Goal: Transaction & Acquisition: Obtain resource

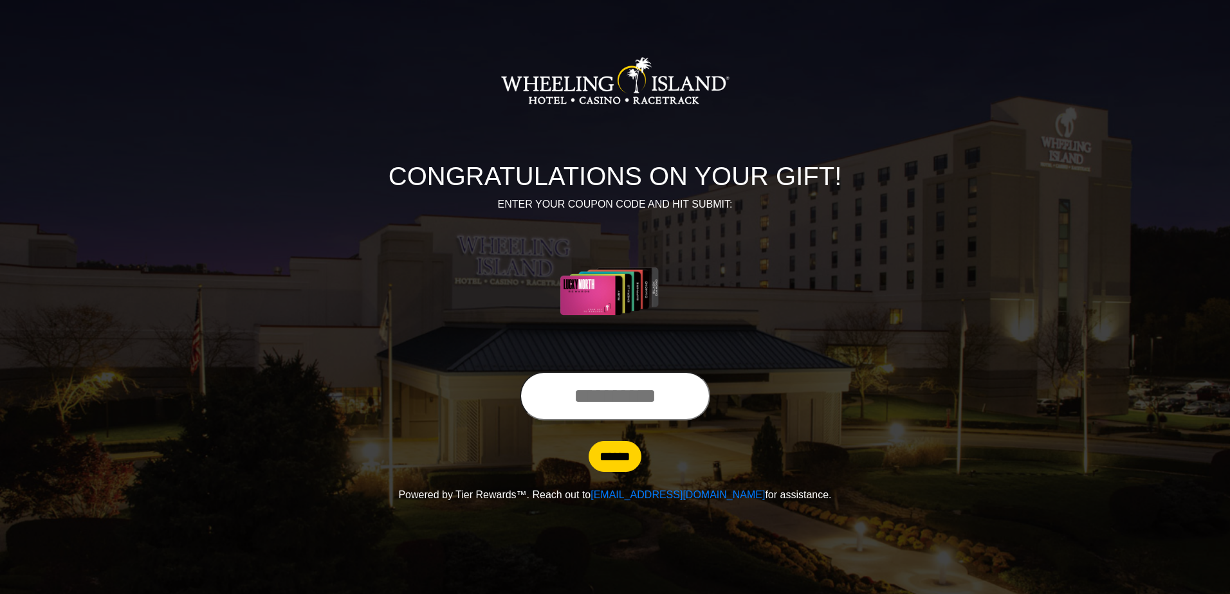
click at [625, 386] on input "text" at bounding box center [615, 396] width 190 height 49
type input "**********"
click at [626, 464] on input "******" at bounding box center [614, 456] width 53 height 31
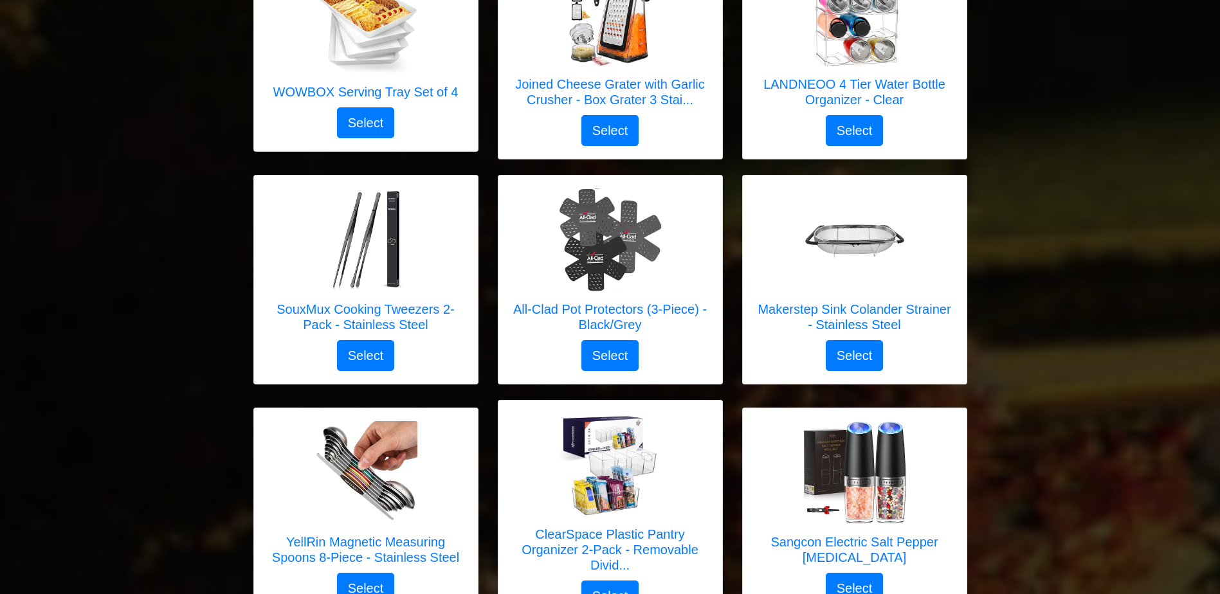
scroll to position [3705, 0]
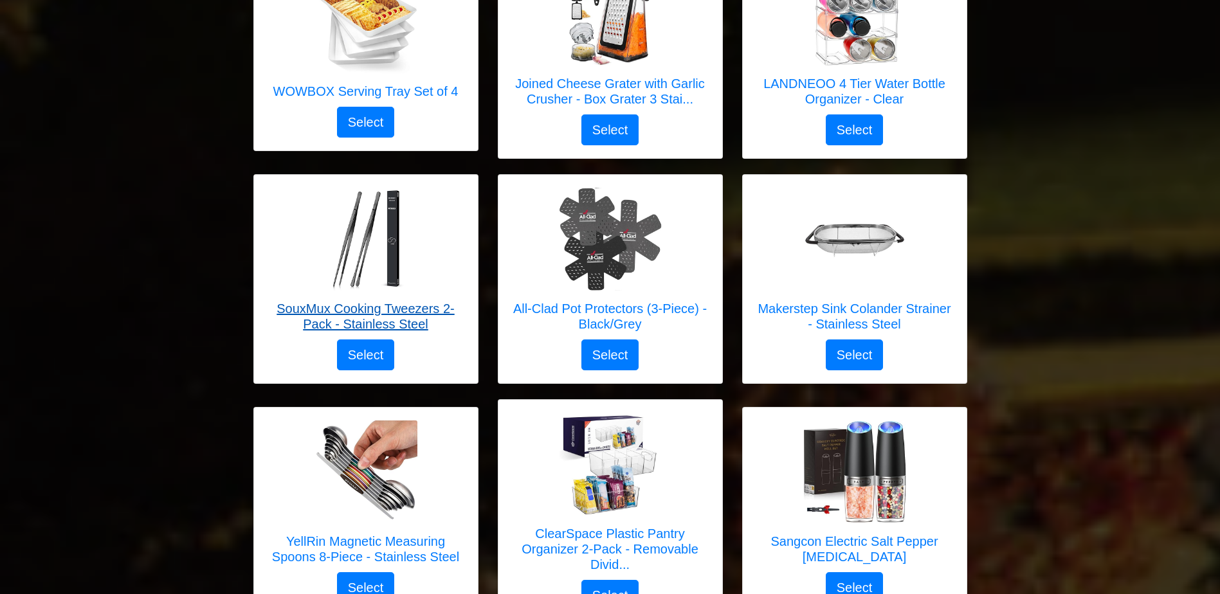
click at [401, 301] on h5 "SouxMux Cooking Tweezers 2-Pack - Stainless Steel" at bounding box center [366, 316] width 198 height 31
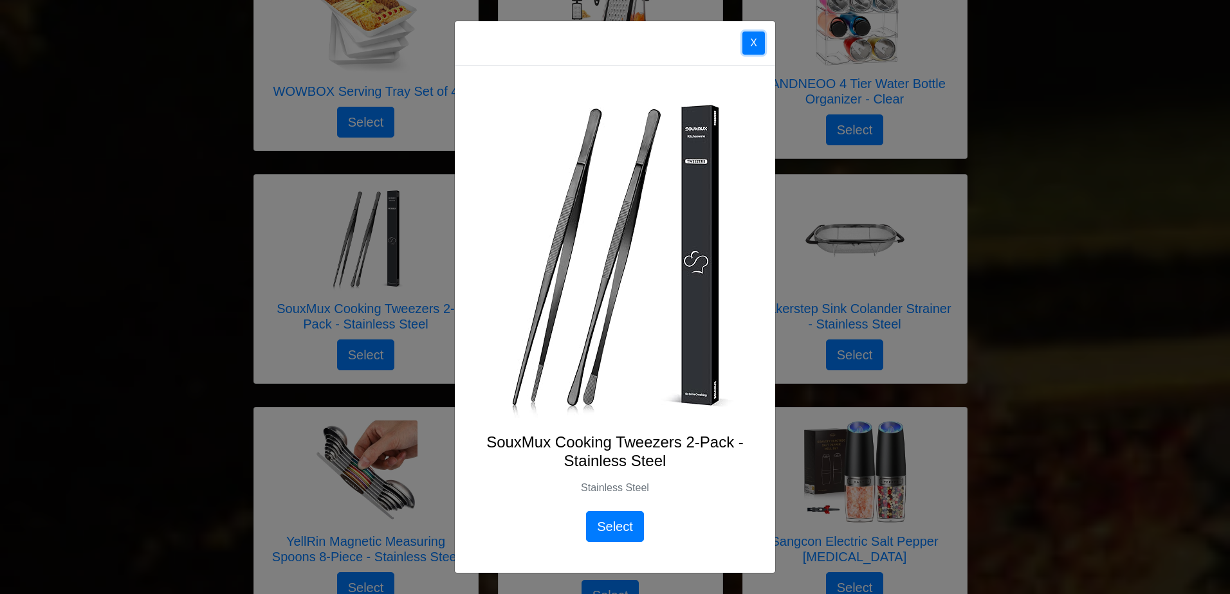
click at [757, 42] on button "X" at bounding box center [753, 43] width 23 height 23
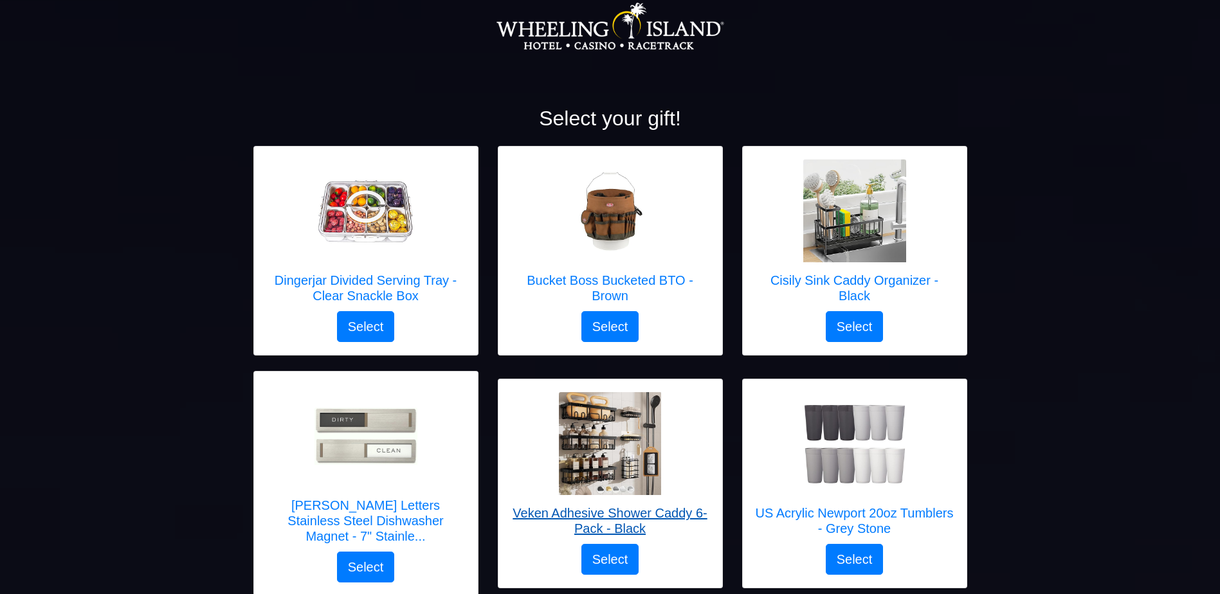
scroll to position [178, 0]
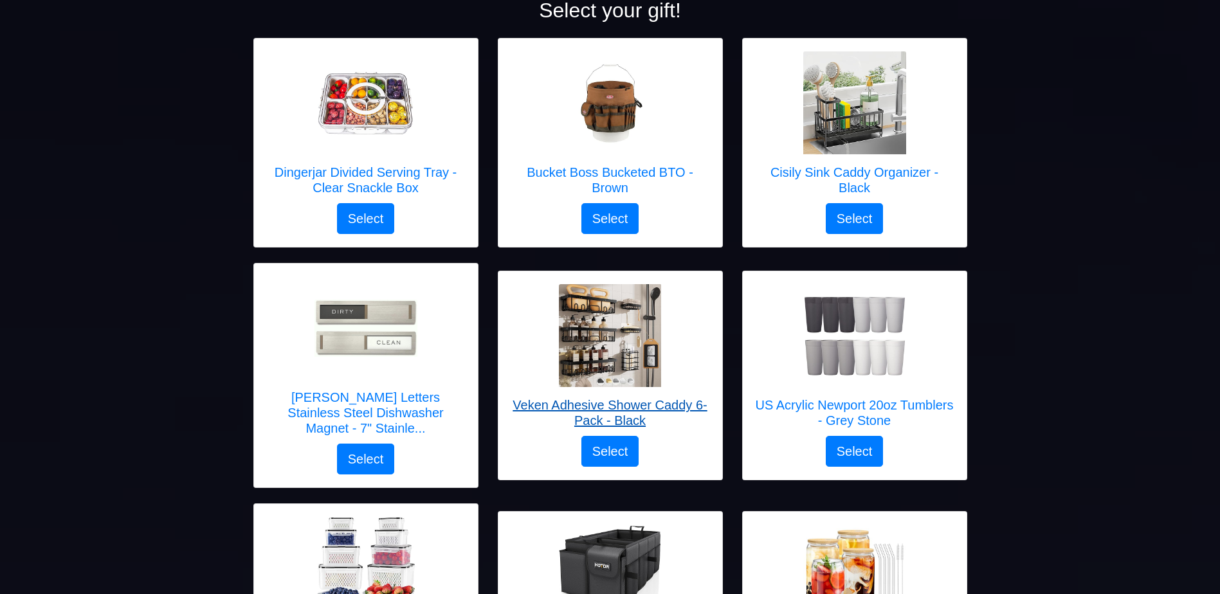
click at [599, 397] on h5 "Veken Adhesive Shower Caddy 6-Pack - Black" at bounding box center [610, 412] width 198 height 31
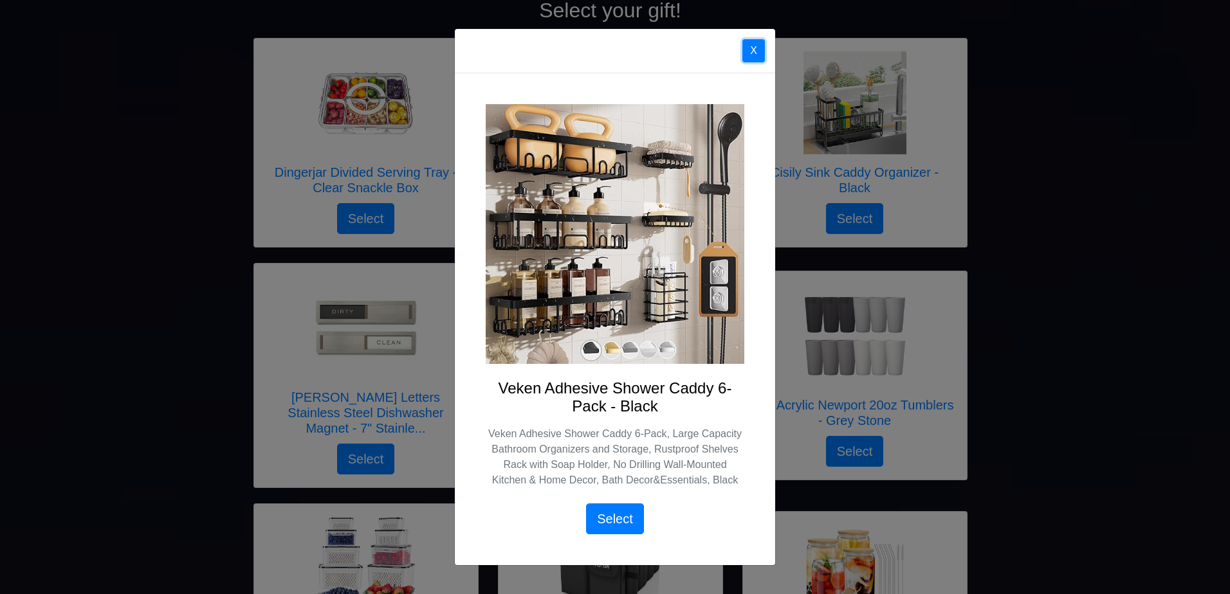
click at [751, 44] on button "X" at bounding box center [753, 50] width 23 height 23
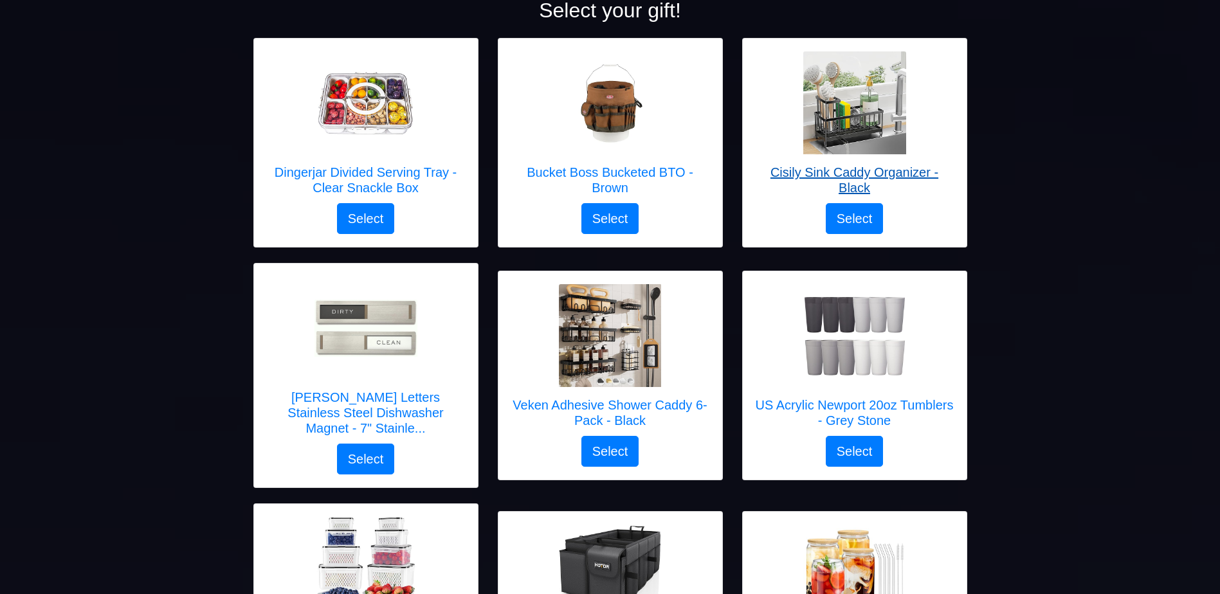
click at [853, 178] on h5 "Cisily Sink Caddy Organizer - Black" at bounding box center [855, 180] width 198 height 31
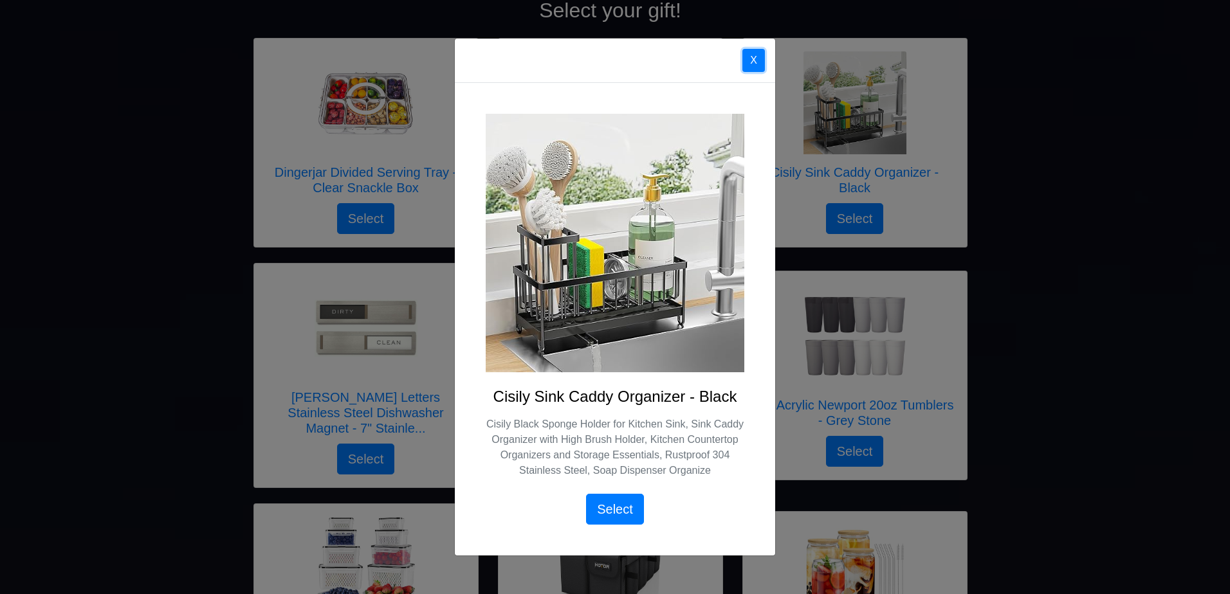
click at [753, 66] on button "X" at bounding box center [753, 60] width 23 height 23
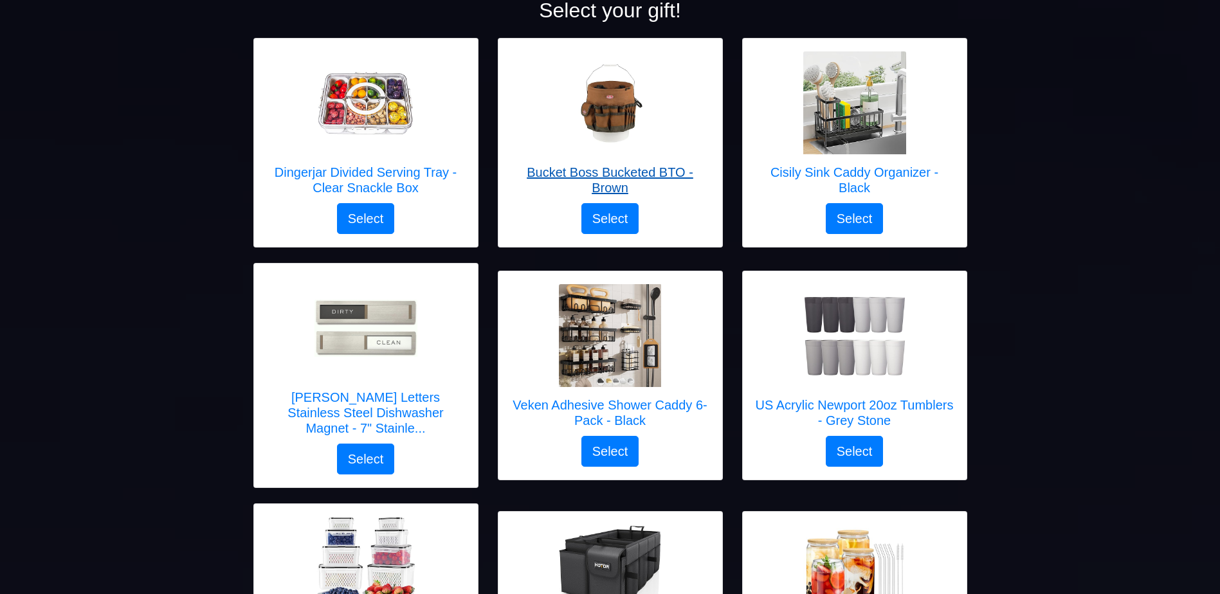
click at [664, 170] on h5 "Bucket Boss Bucketed BTO - Brown" at bounding box center [610, 180] width 198 height 31
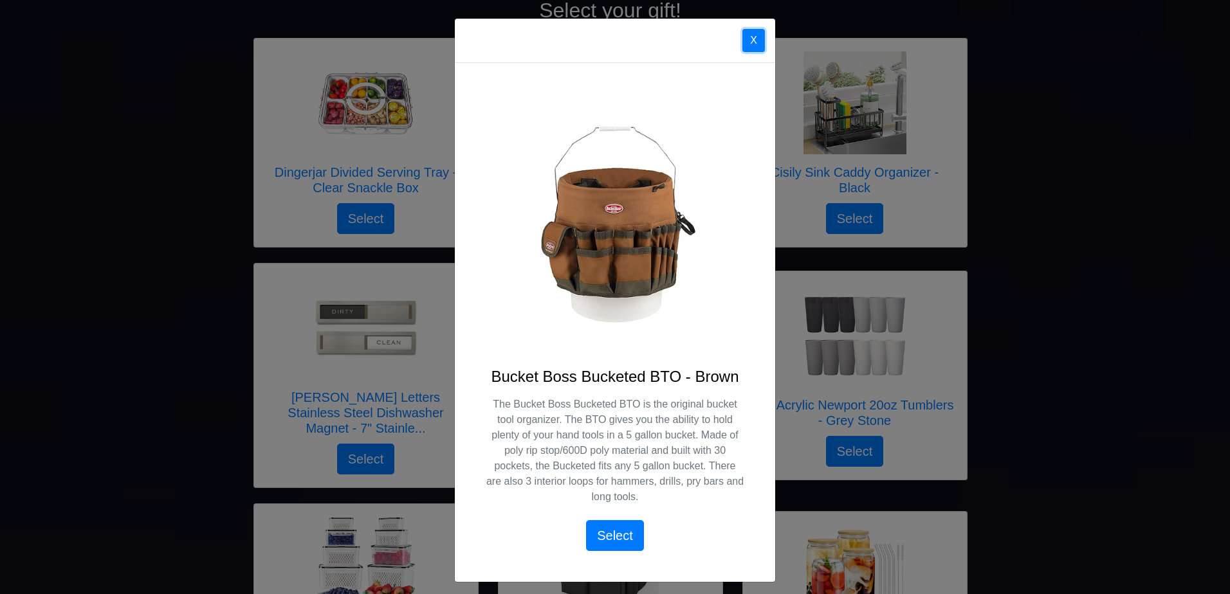
click at [744, 49] on button "X" at bounding box center [753, 40] width 23 height 23
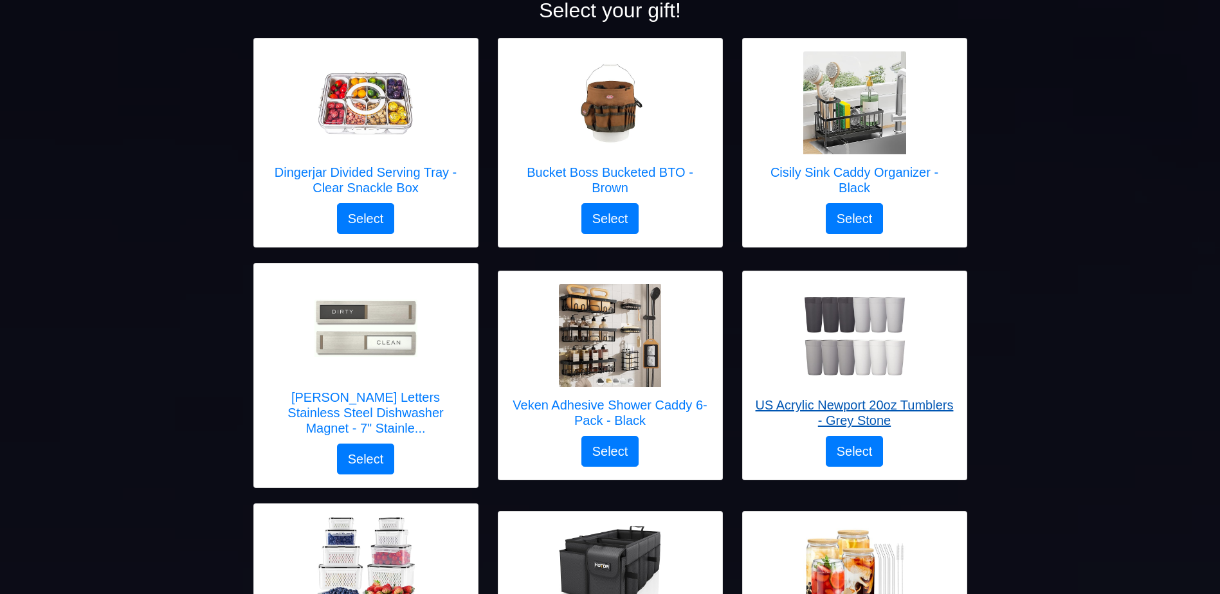
click at [834, 401] on h5 "US Acrylic Newport 20oz Tumblers - Grey Stone" at bounding box center [855, 412] width 198 height 31
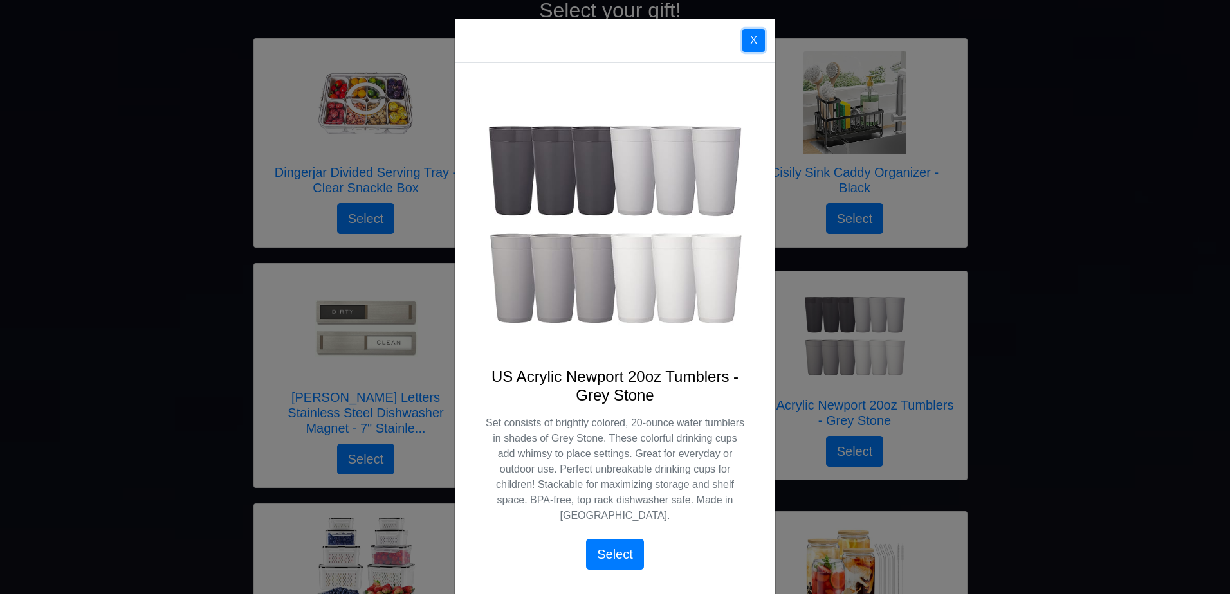
click at [747, 39] on button "X" at bounding box center [753, 40] width 23 height 23
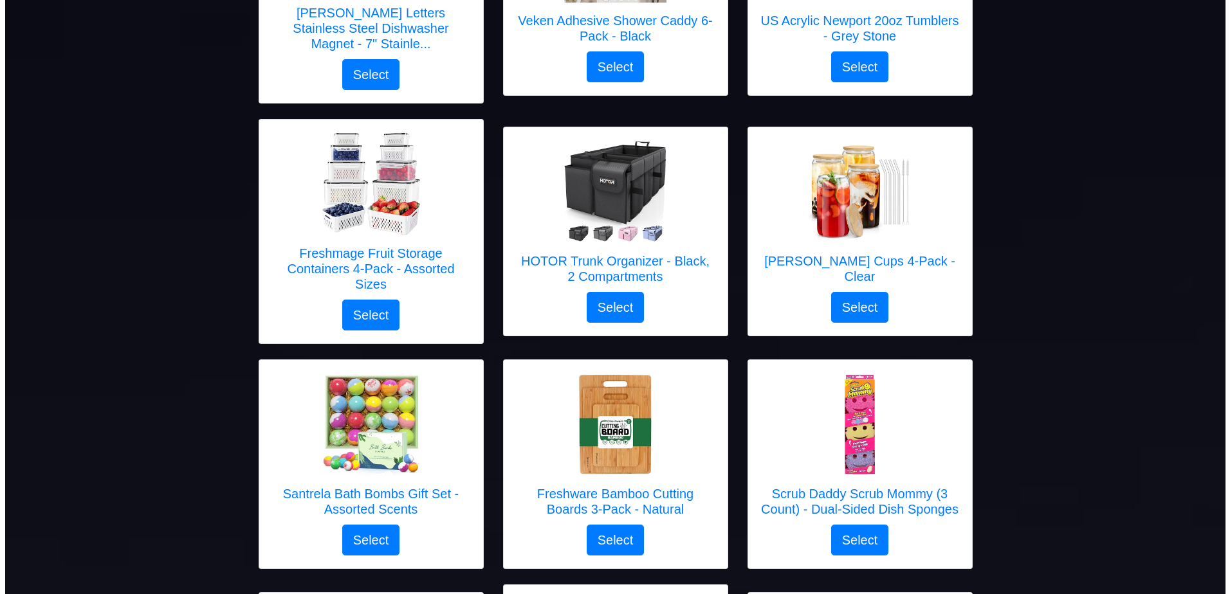
scroll to position [569, 0]
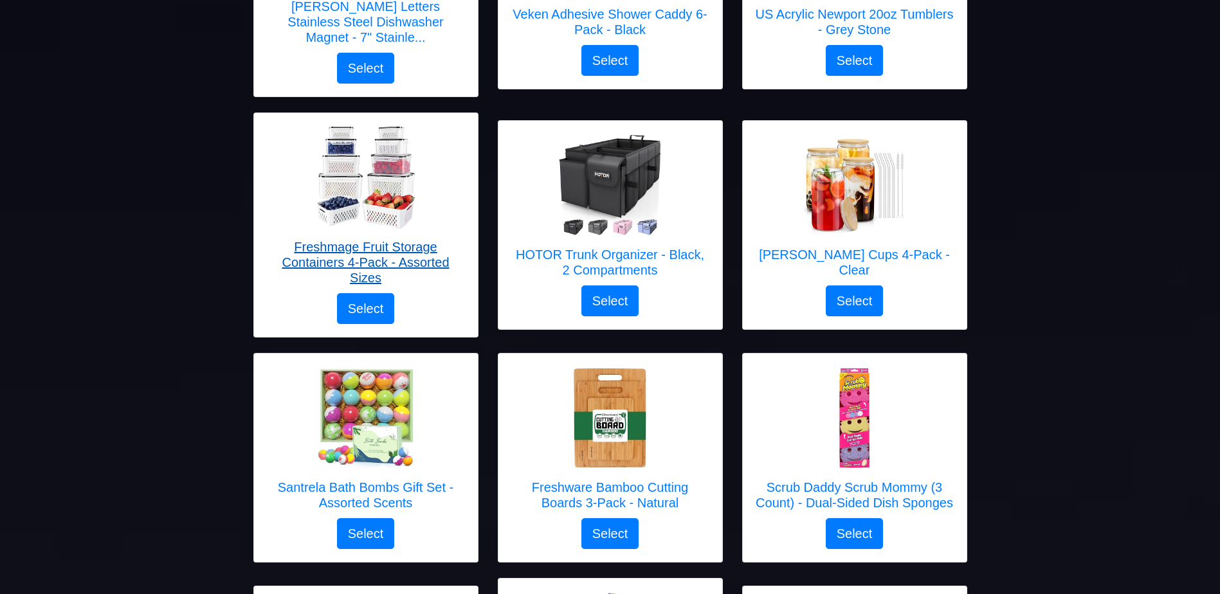
click at [411, 239] on h5 "Freshmage Fruit Storage Containers 4-Pack - Assorted Sizes" at bounding box center [366, 262] width 198 height 46
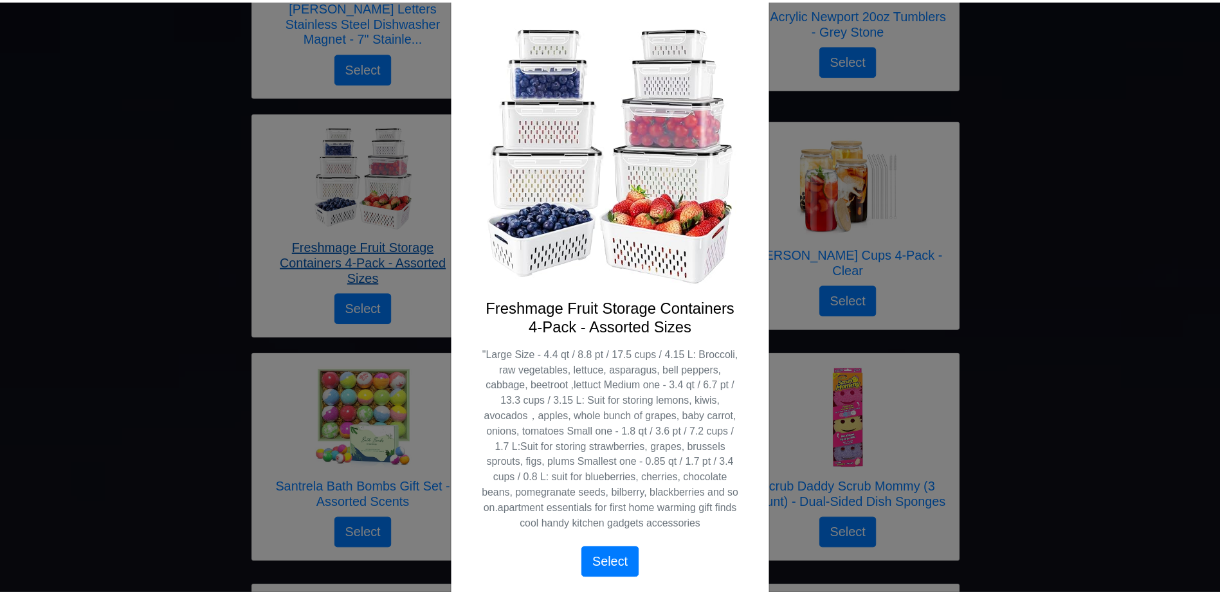
scroll to position [0, 0]
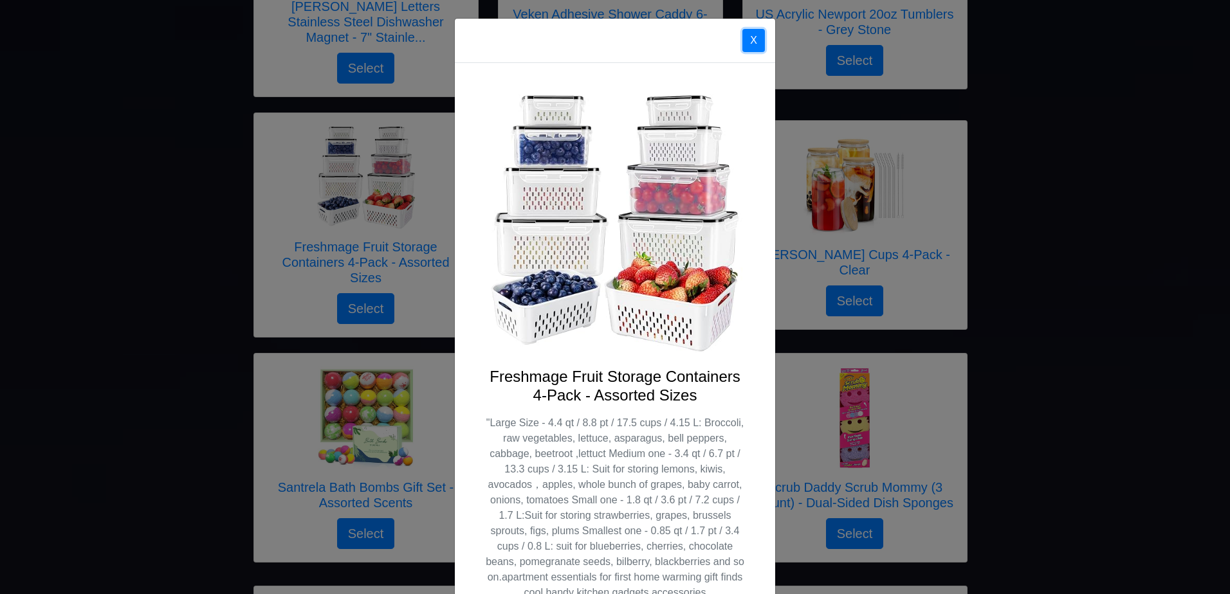
click at [756, 44] on button "X" at bounding box center [753, 40] width 23 height 23
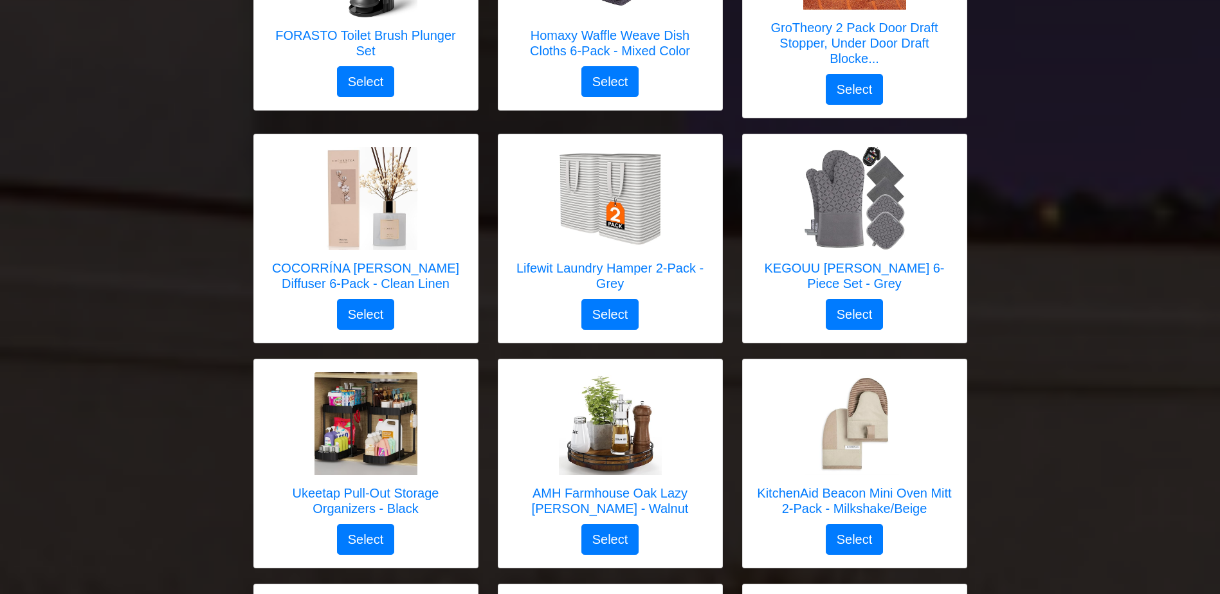
scroll to position [2171, 0]
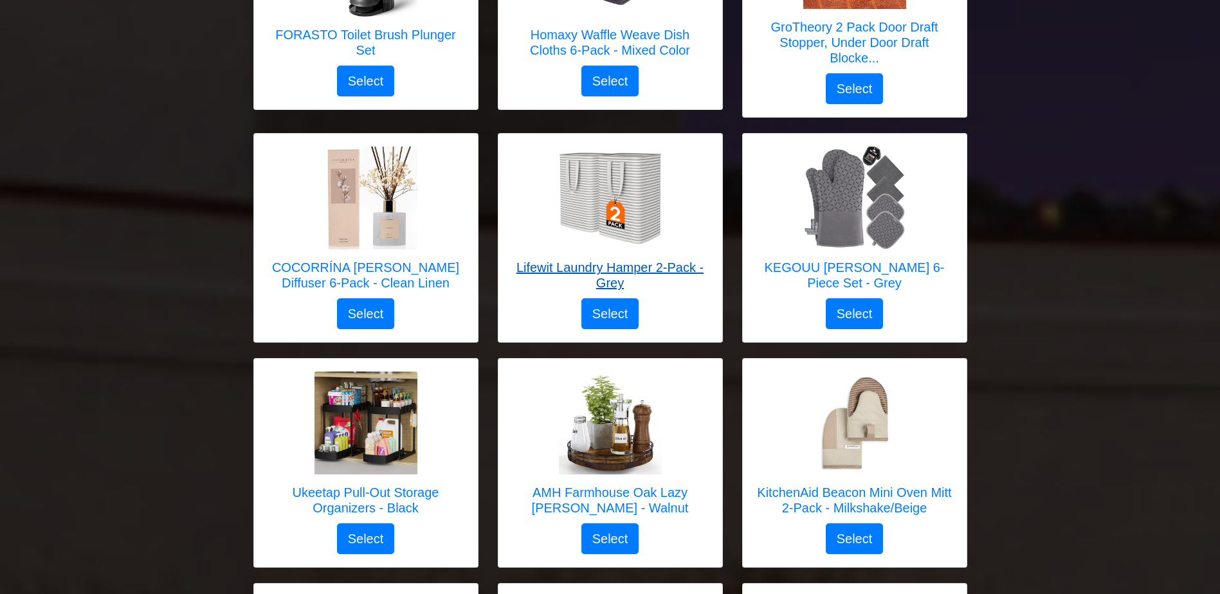
click at [625, 260] on h5 "Lifewit Laundry Hamper 2-Pack - Grey" at bounding box center [610, 275] width 198 height 31
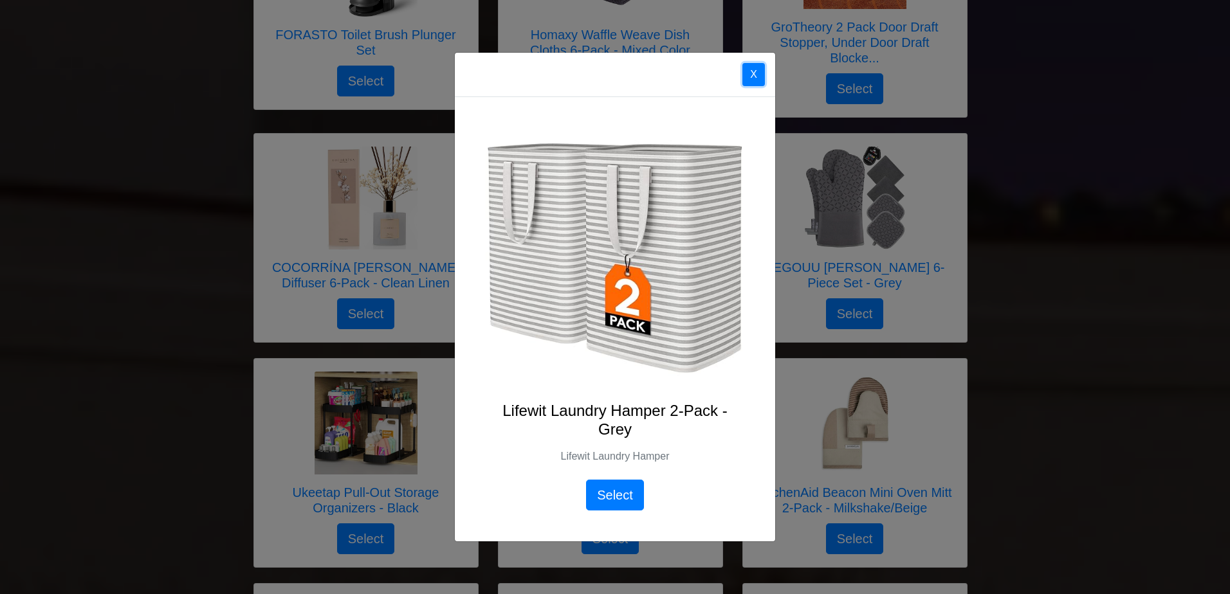
click at [755, 75] on button "X" at bounding box center [753, 74] width 23 height 23
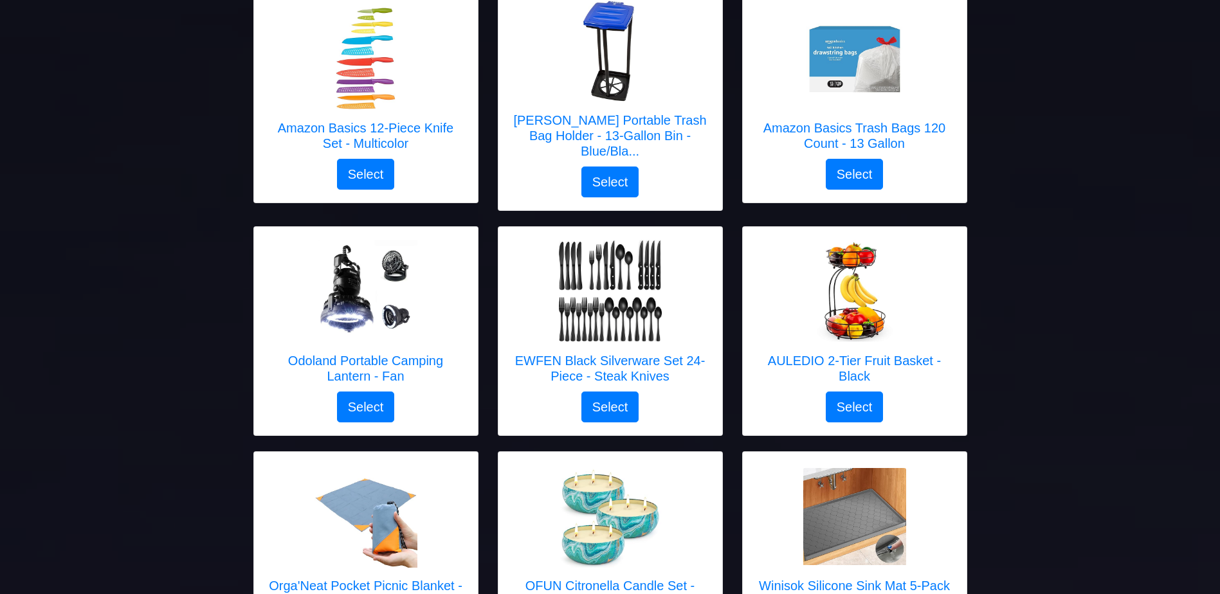
scroll to position [1163, 0]
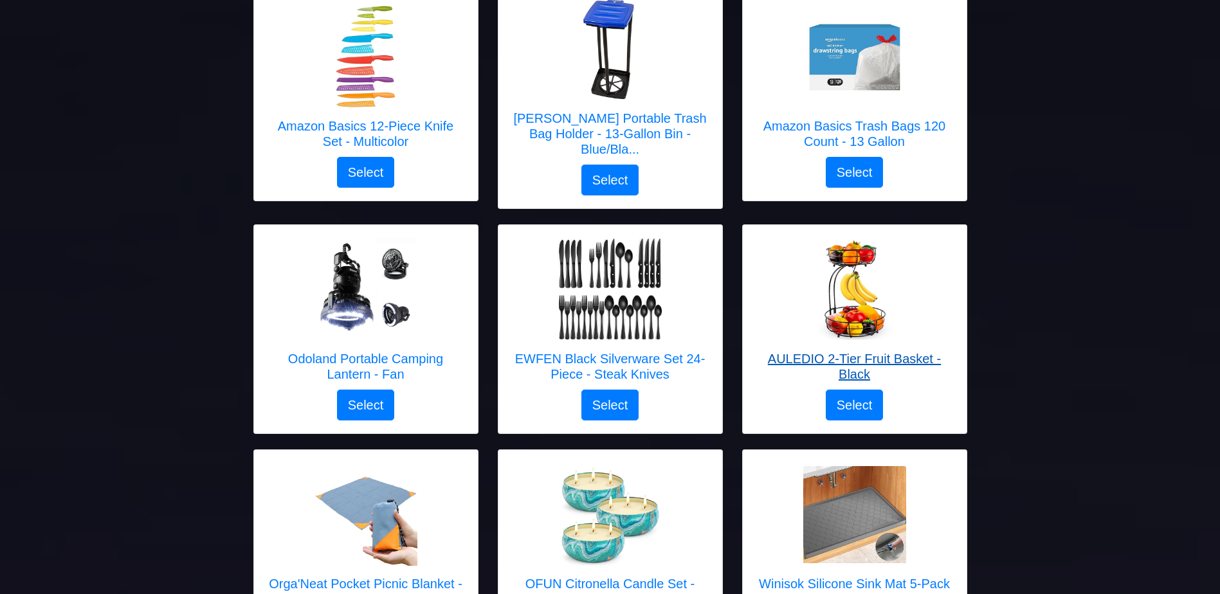
click at [899, 351] on h5 "AULEDIO 2-Tier Fruit Basket - Black" at bounding box center [855, 366] width 198 height 31
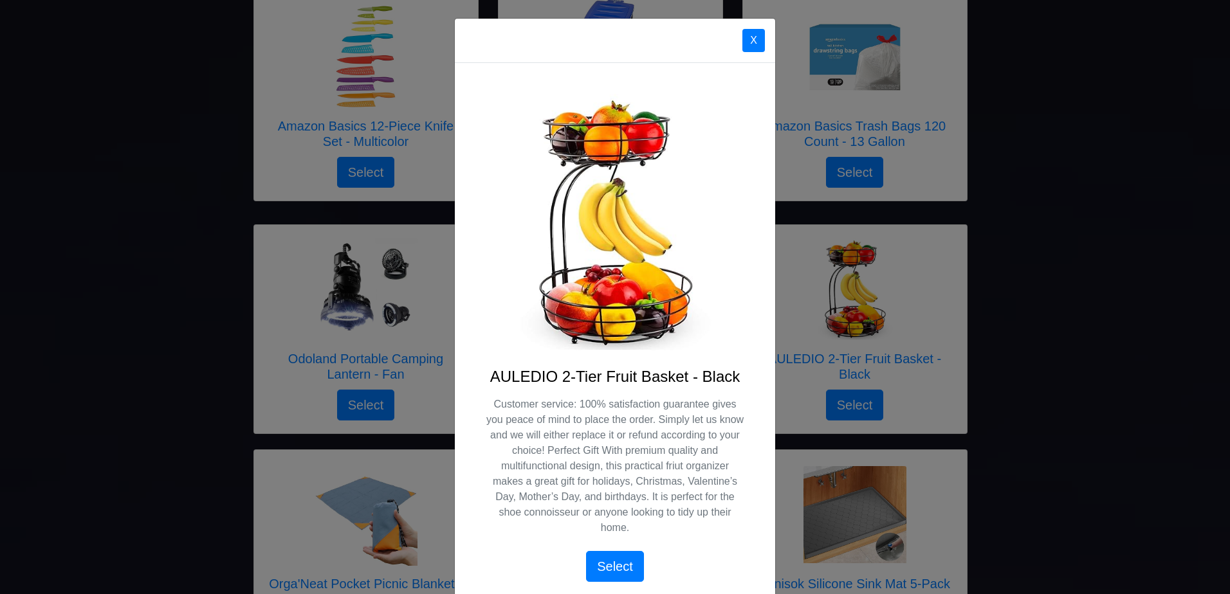
click at [488, 375] on h4 "AULEDIO 2-Tier Fruit Basket - Black" at bounding box center [615, 377] width 259 height 19
drag, startPoint x: 488, startPoint y: 375, endPoint x: 685, endPoint y: 383, distance: 197.6
click at [685, 383] on h4 "AULEDIO 2-Tier Fruit Basket - Black" at bounding box center [615, 377] width 259 height 19
copy h4 "AULEDIO 2-Tier Fruit Basket"
click at [537, 89] on div "AULEDIO 2-Tier Fruit Basket - Black Customer service: 100% satisfaction guarant…" at bounding box center [615, 338] width 320 height 550
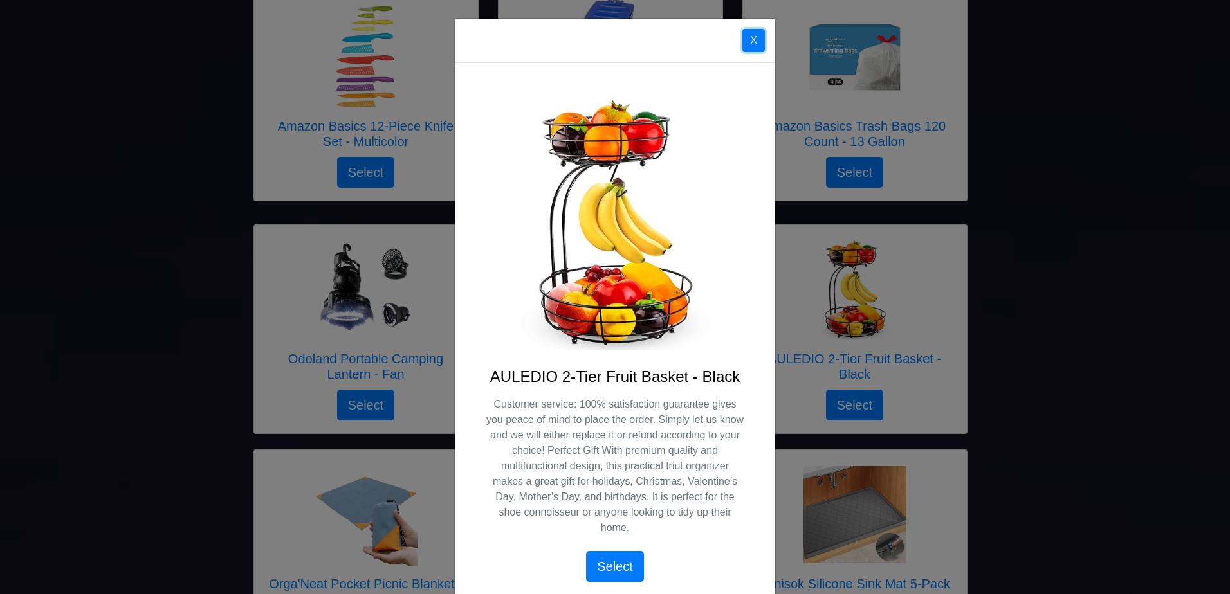
click at [742, 39] on button "X" at bounding box center [753, 40] width 23 height 23
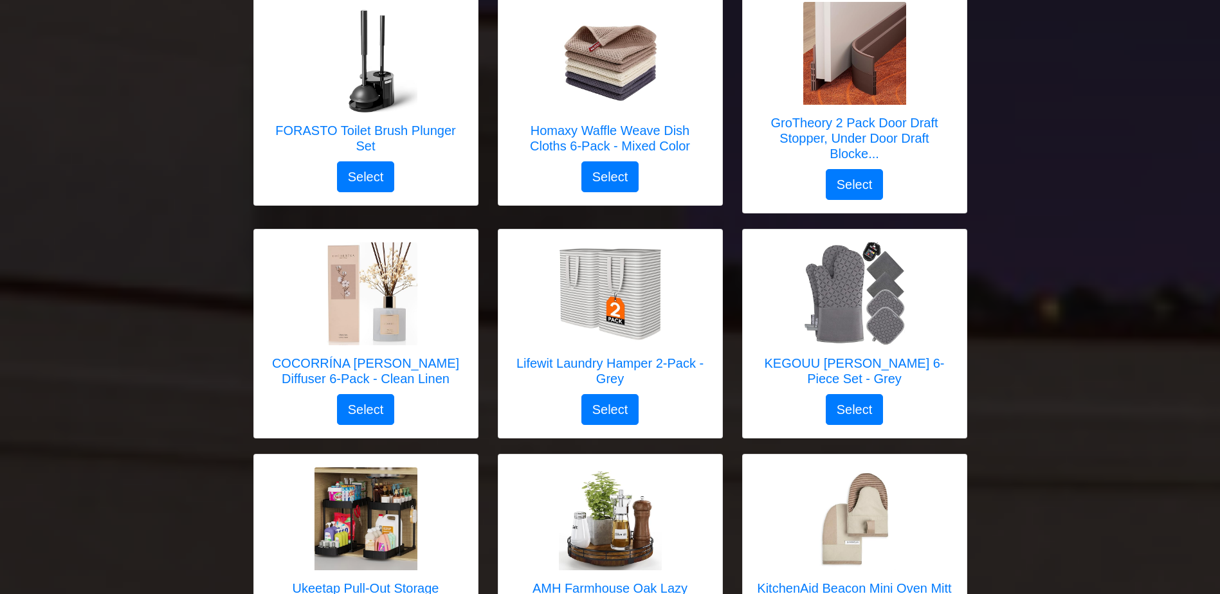
scroll to position [2080, 0]
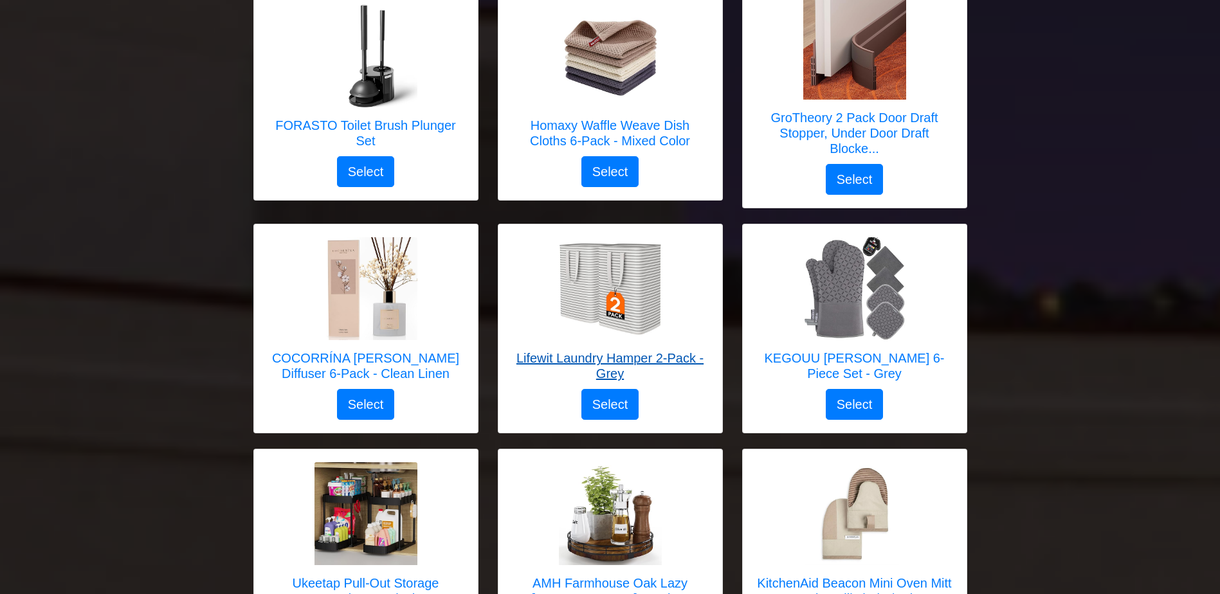
click at [608, 351] on h5 "Lifewit Laundry Hamper 2-Pack - Grey" at bounding box center [610, 366] width 198 height 31
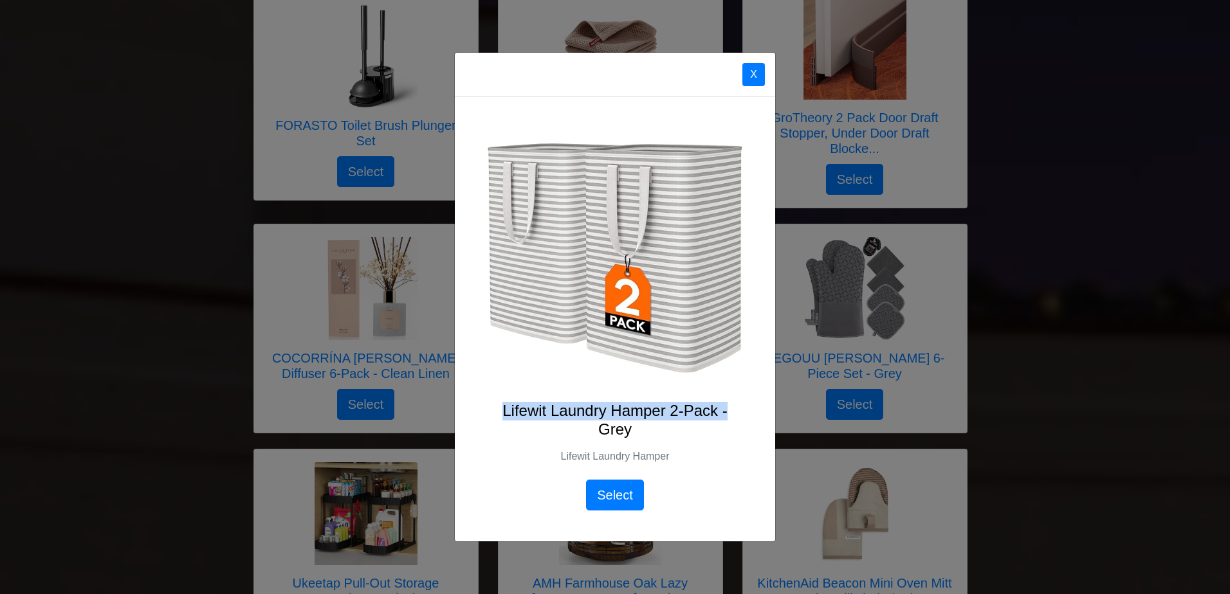
drag, startPoint x: 502, startPoint y: 410, endPoint x: 778, endPoint y: 406, distance: 275.3
click at [778, 406] on div "X Lifewit Laundry Hamper 2-Pack - Grey Lifewit Laundry Hamper Select" at bounding box center [615, 297] width 1230 height 594
click at [641, 410] on h4 "Lifewit Laundry Hamper 2-Pack - Grey" at bounding box center [615, 420] width 259 height 37
drag, startPoint x: 503, startPoint y: 408, endPoint x: 763, endPoint y: 406, distance: 259.8
click at [763, 406] on div "Lifewit Laundry Hamper 2-Pack - Grey Lifewit Laundry Hamper Select" at bounding box center [615, 319] width 320 height 445
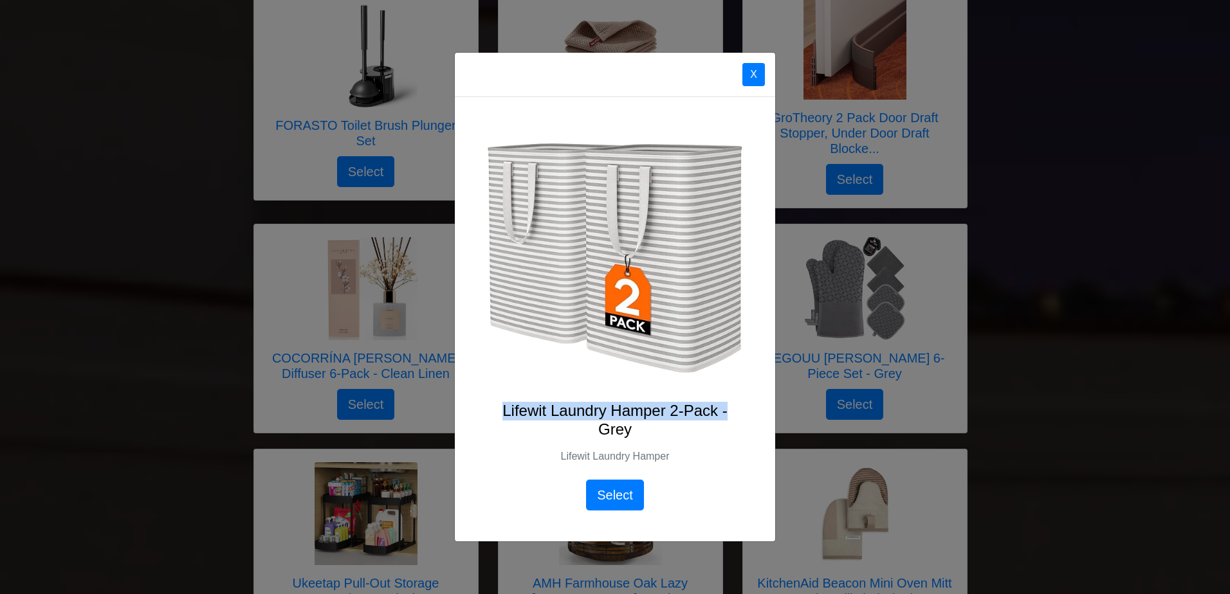
copy h4 "Lifewit Laundry Hamper 2-Pack -"
click at [754, 80] on button "X" at bounding box center [753, 74] width 23 height 23
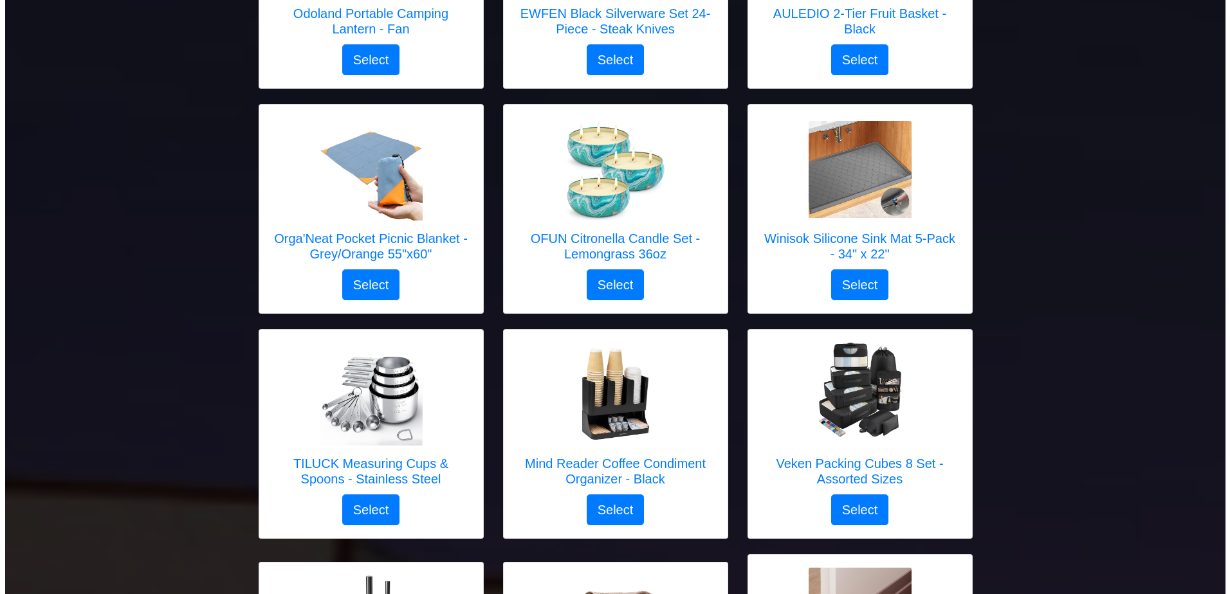
scroll to position [1512, 0]
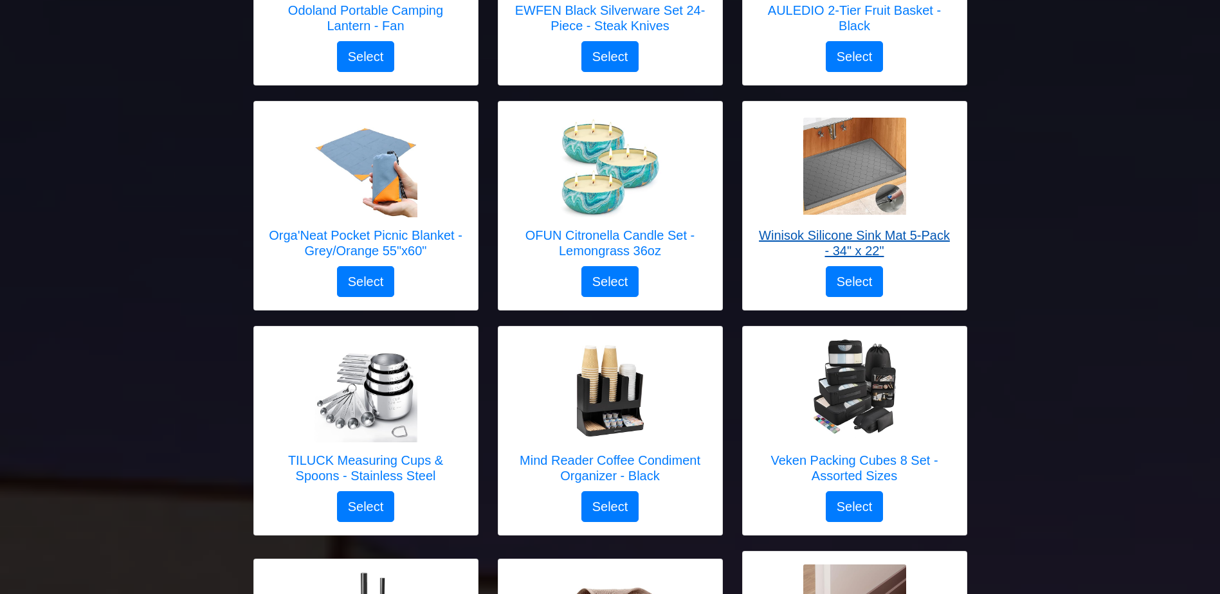
click at [849, 228] on h5 "Winisok Silicone Sink Mat 5-Pack - 34" x 22"" at bounding box center [855, 243] width 198 height 31
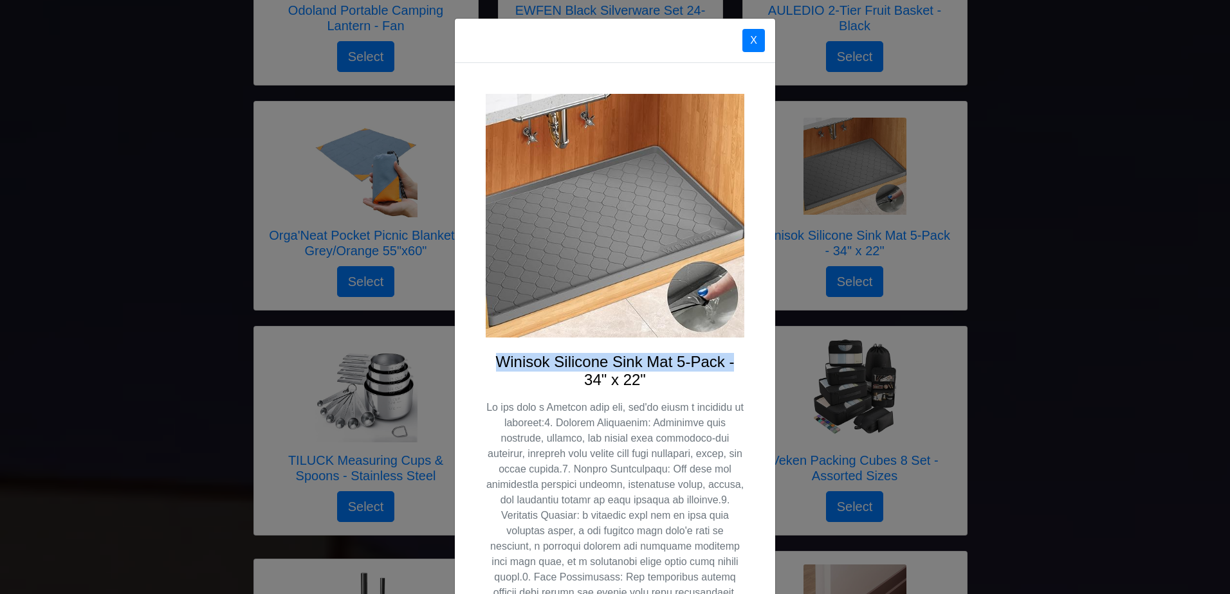
drag, startPoint x: 494, startPoint y: 361, endPoint x: 743, endPoint y: 355, distance: 249.0
click at [743, 355] on div "Winisok Silicone Sink Mat 5-Pack - 34" x 22" Select" at bounding box center [615, 432] width 320 height 738
copy h4 "Winisok Silicone Sink Mat 5-Pack -"
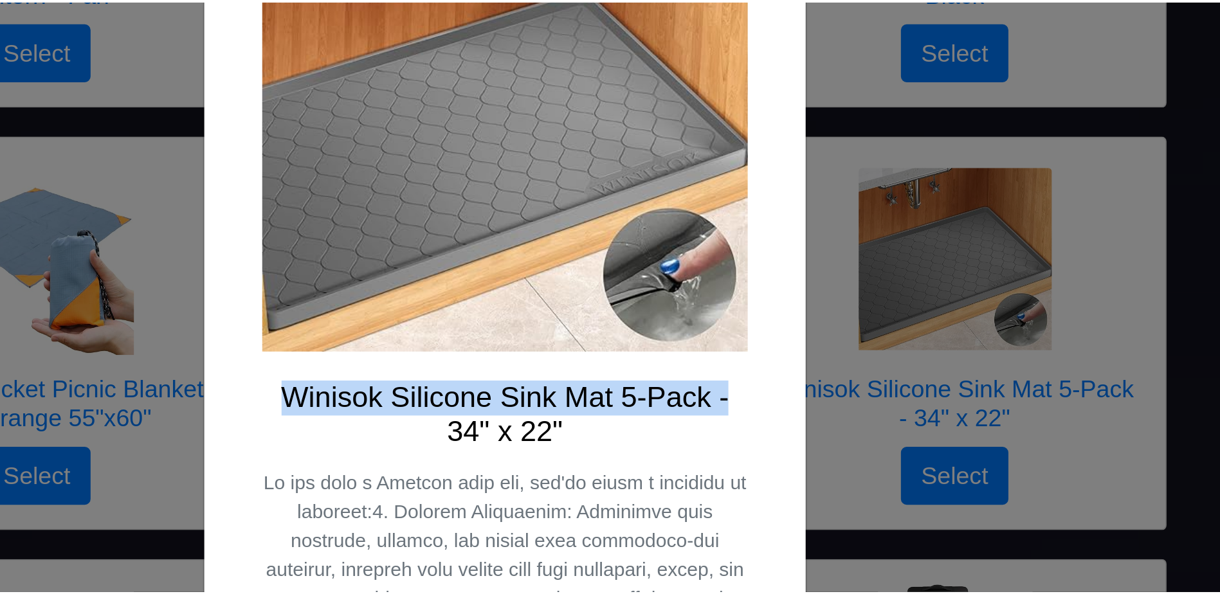
scroll to position [0, 0]
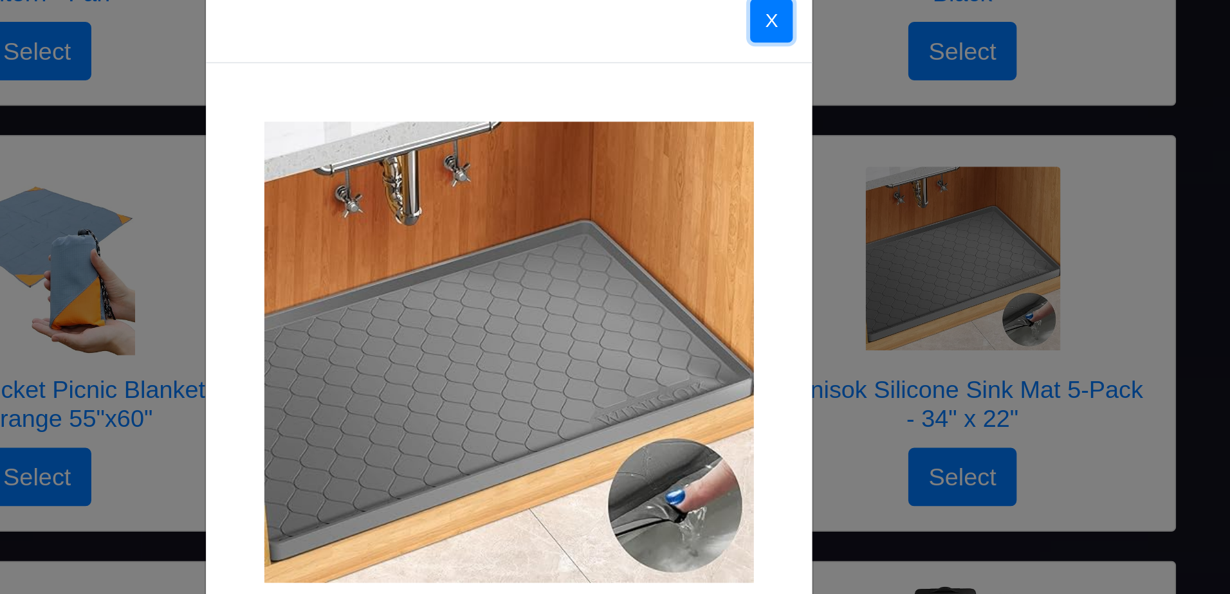
click at [744, 48] on button "X" at bounding box center [753, 40] width 23 height 23
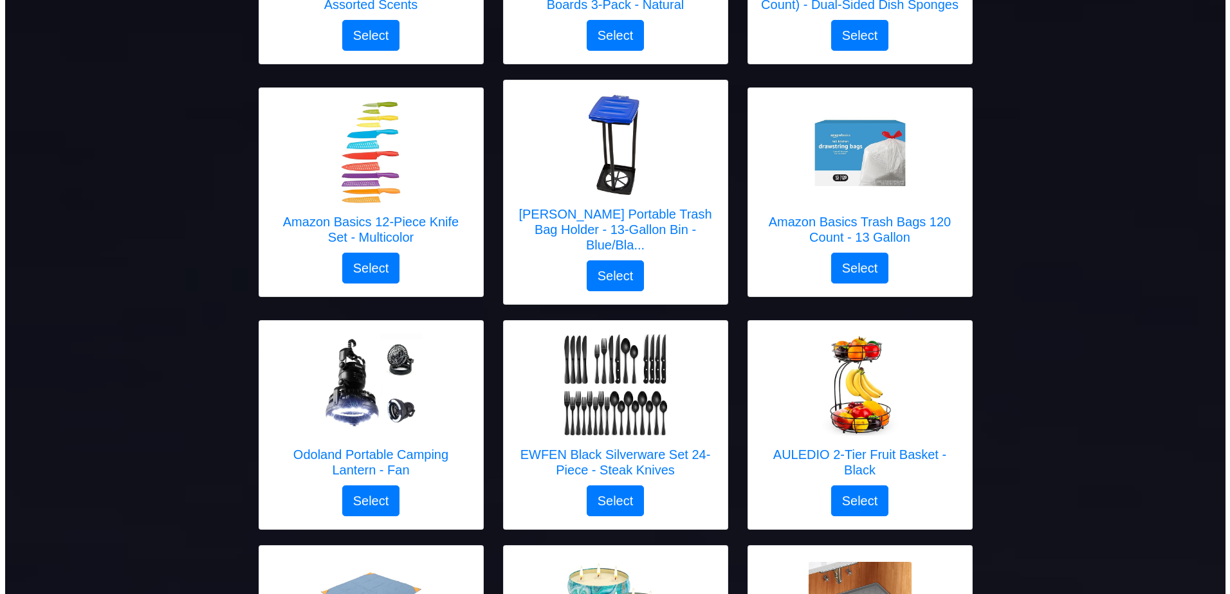
scroll to position [1070, 0]
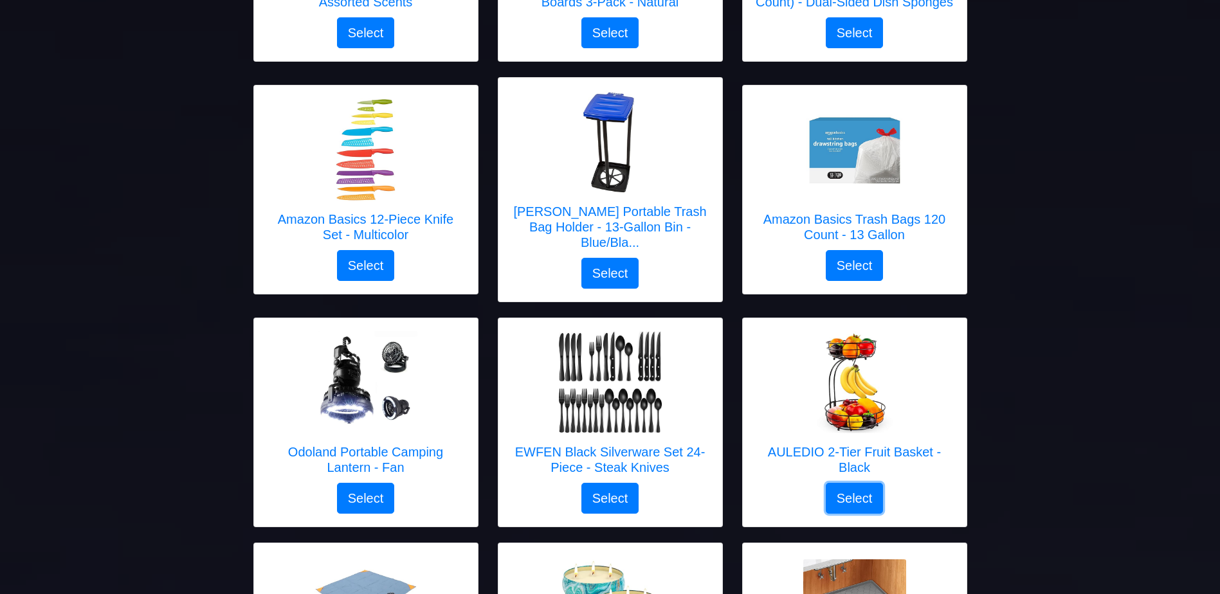
click at [862, 483] on button "Select" at bounding box center [855, 498] width 58 height 31
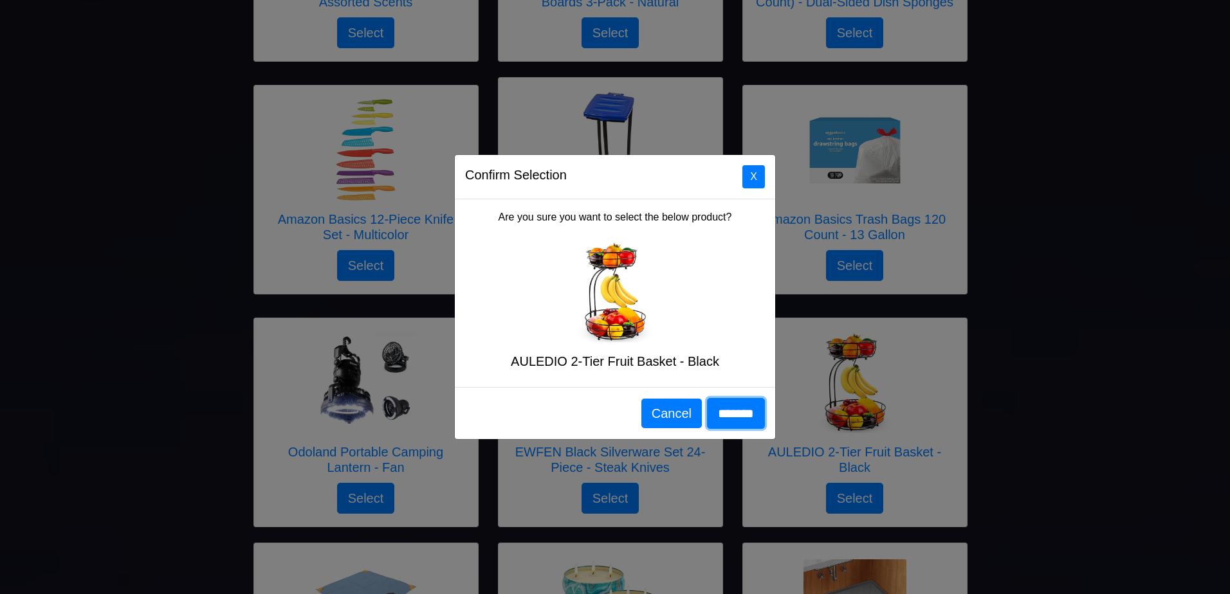
click at [733, 413] on input "*******" at bounding box center [736, 413] width 58 height 31
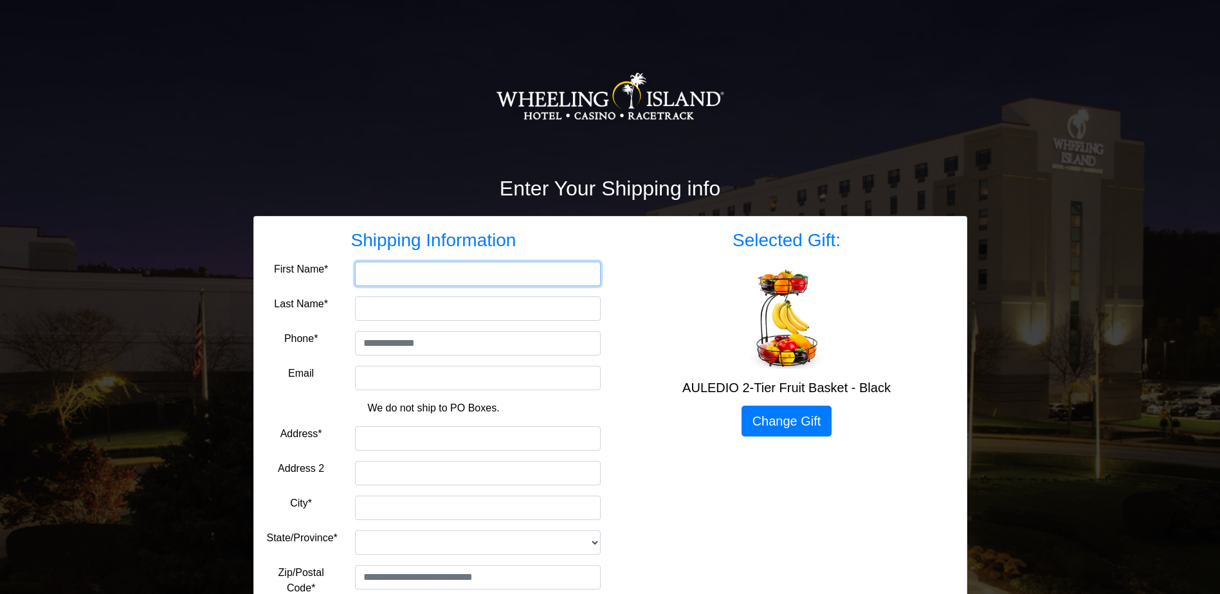
click at [394, 271] on input "First Name*" at bounding box center [478, 274] width 246 height 24
type input "***"
type input "******"
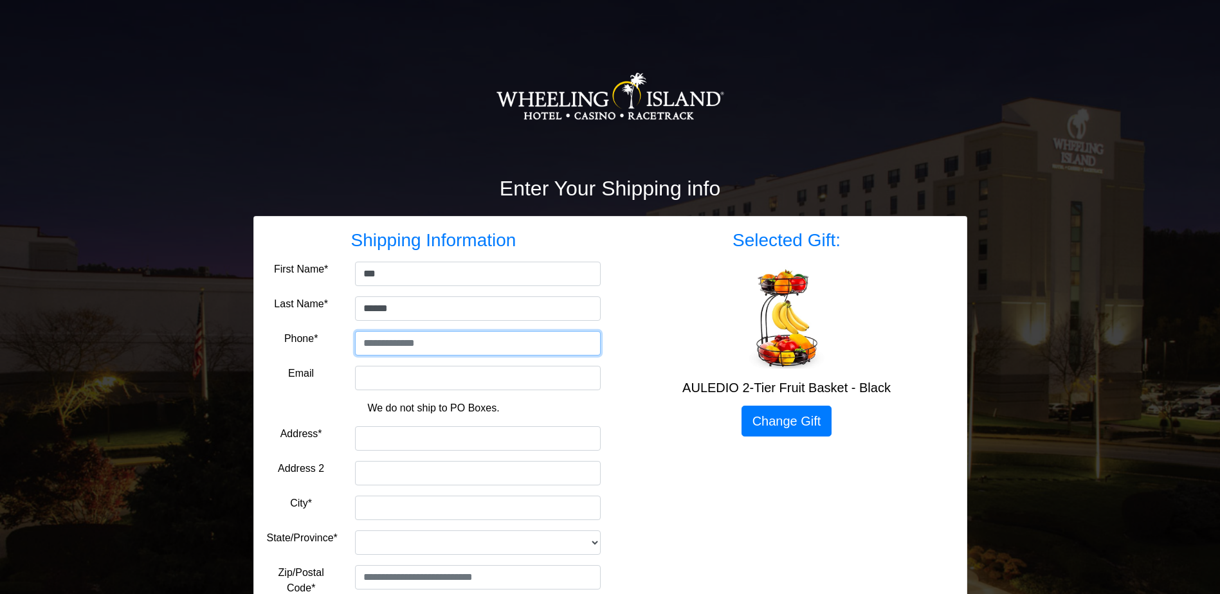
type input "**********"
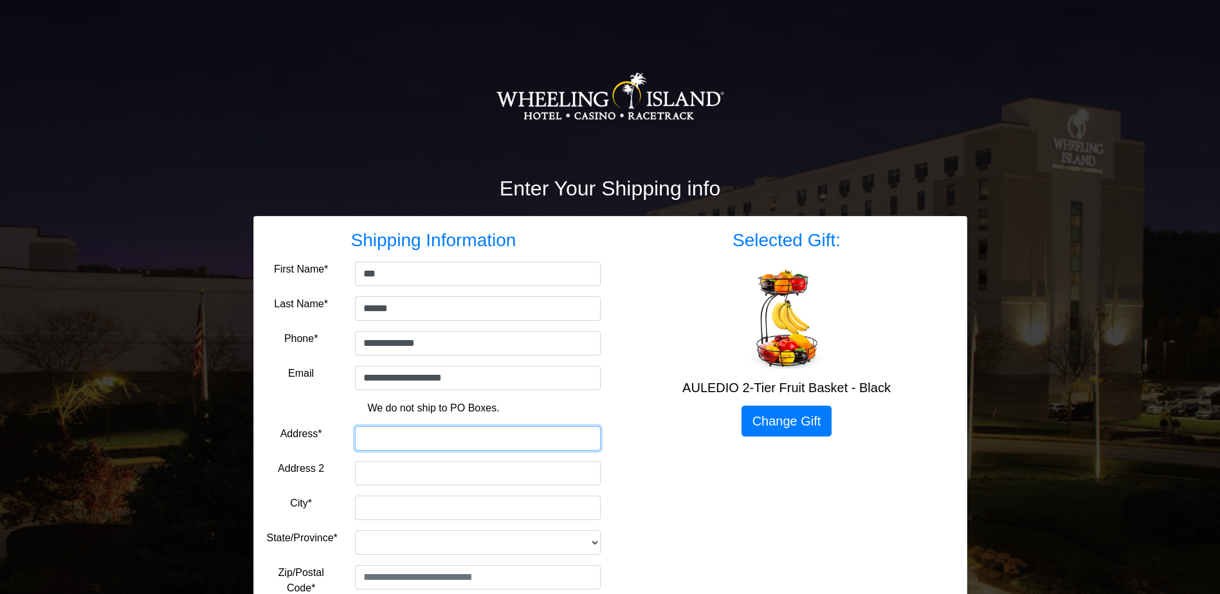
type input "**********"
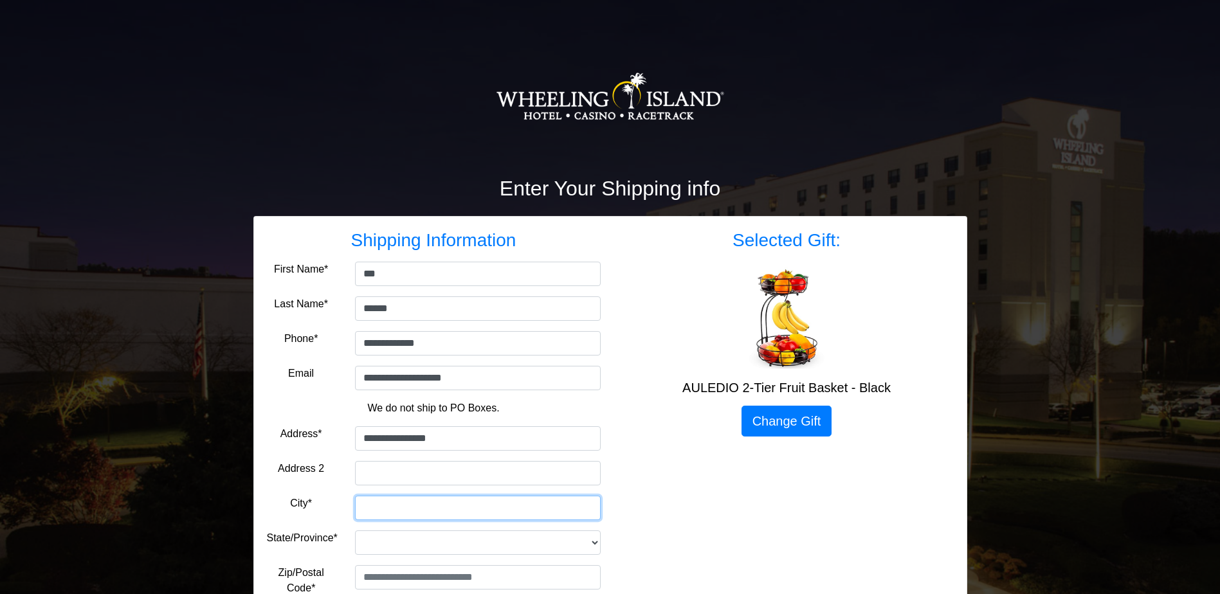
type input "**********"
select select "**"
type input "*****"
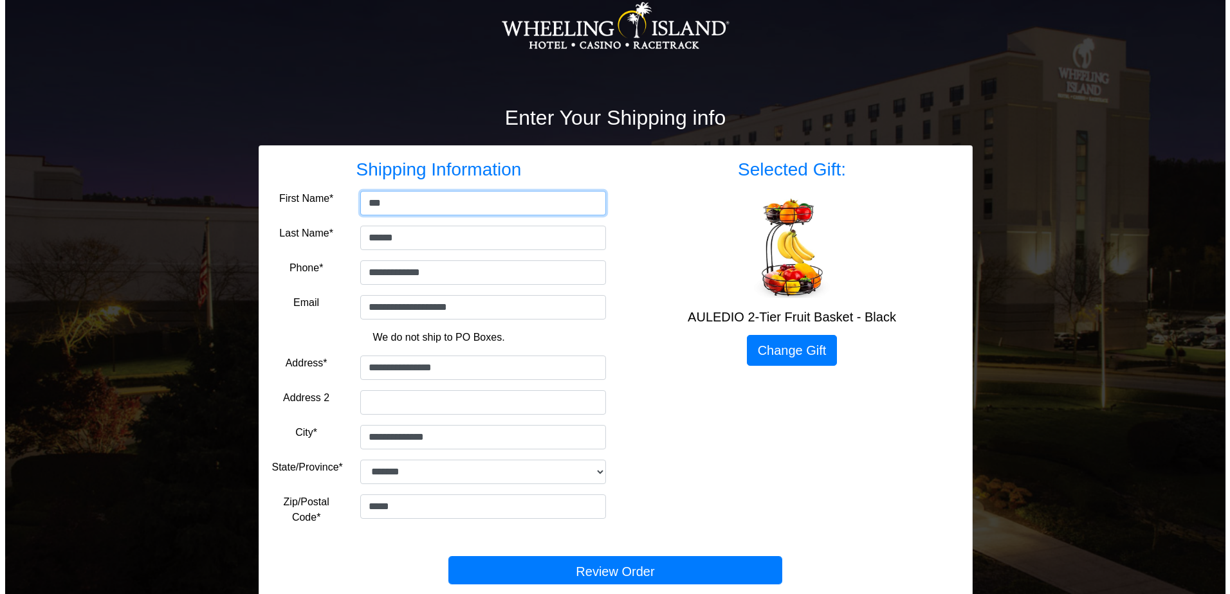
scroll to position [105, 0]
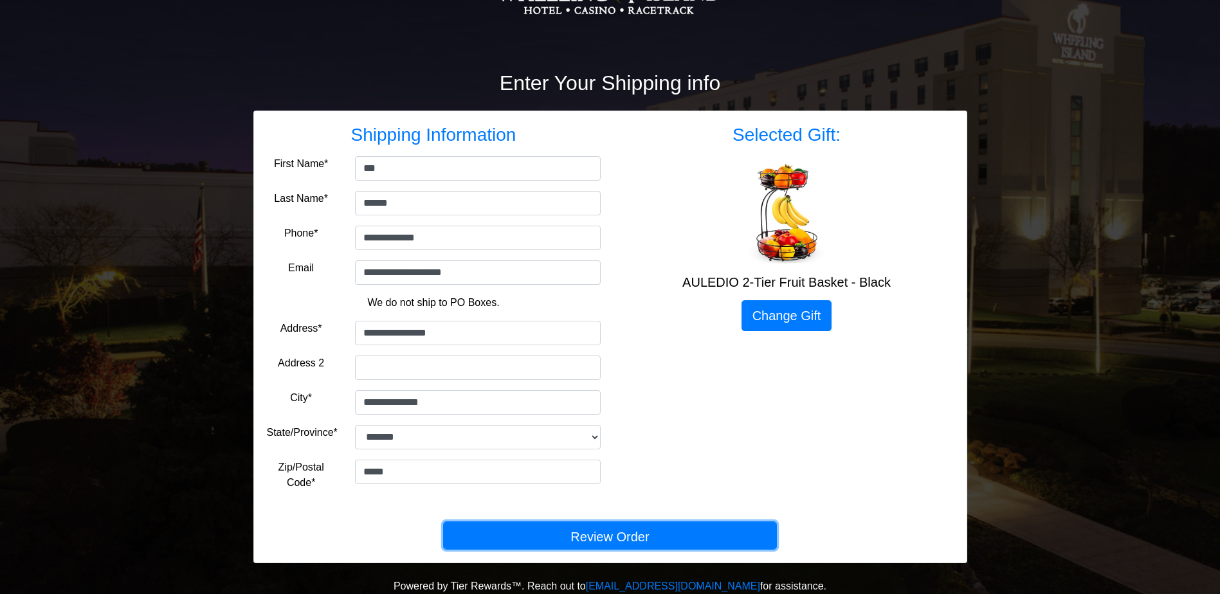
click at [629, 539] on button "Review Order" at bounding box center [610, 536] width 334 height 28
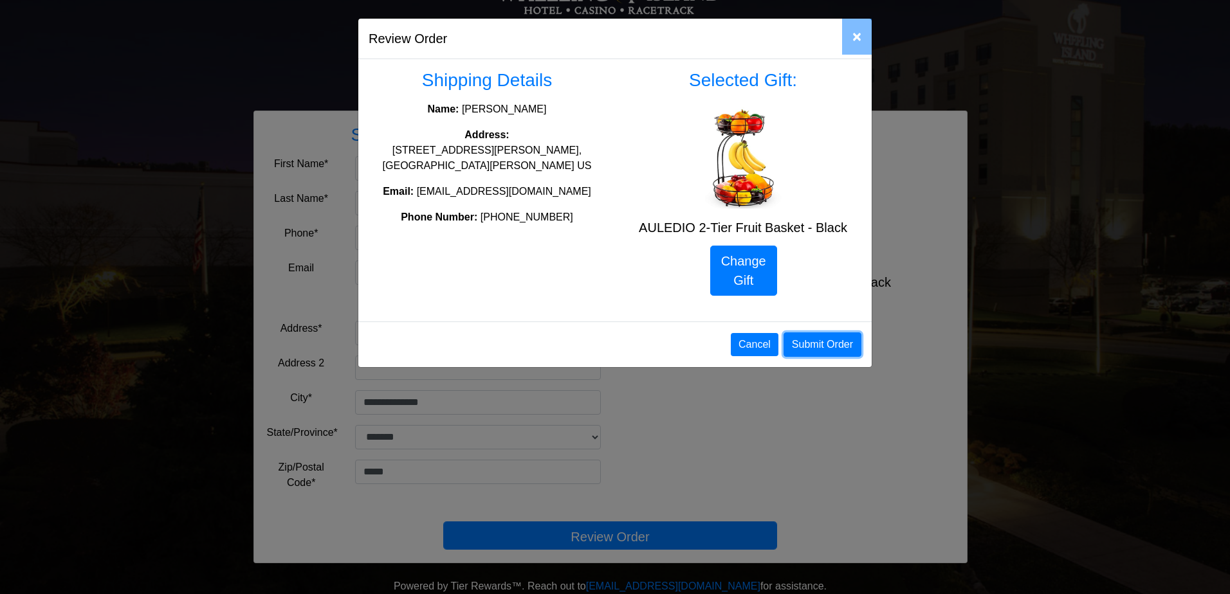
click at [819, 347] on button "Submit Order" at bounding box center [822, 345] width 78 height 24
